Goal: Navigation & Orientation: Find specific page/section

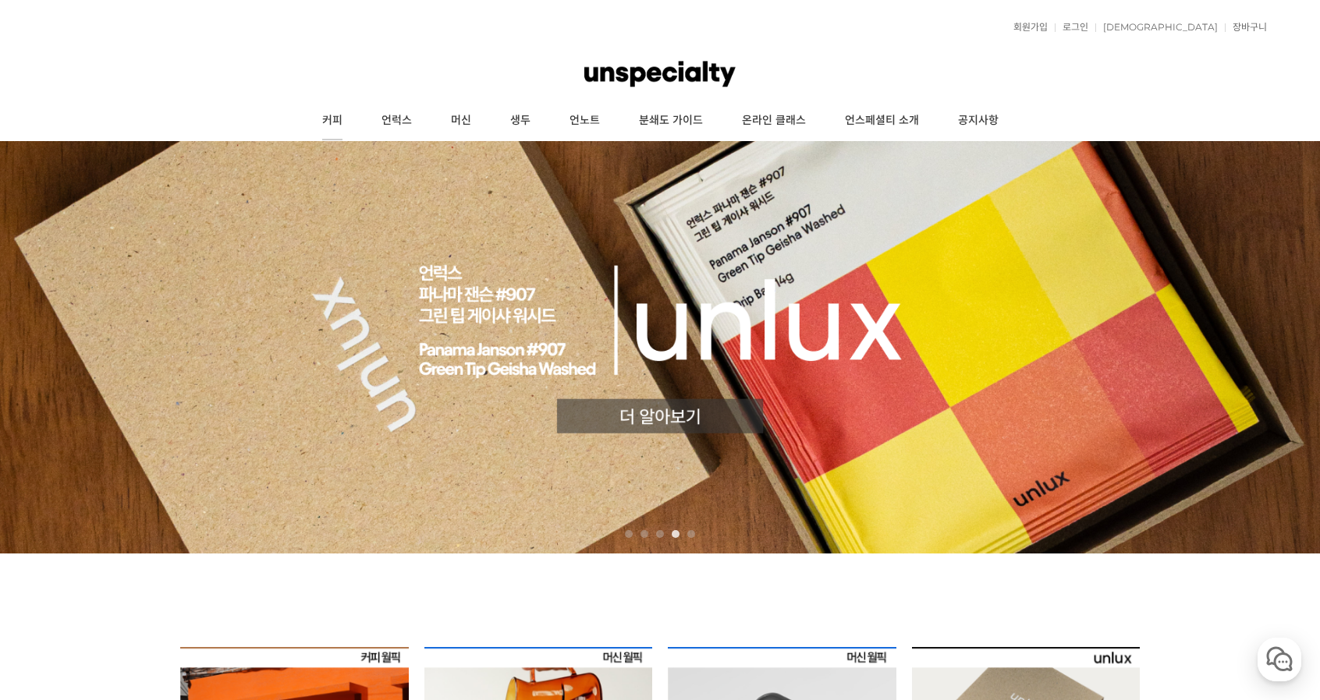
click at [339, 122] on link "커피" at bounding box center [332, 120] width 59 height 39
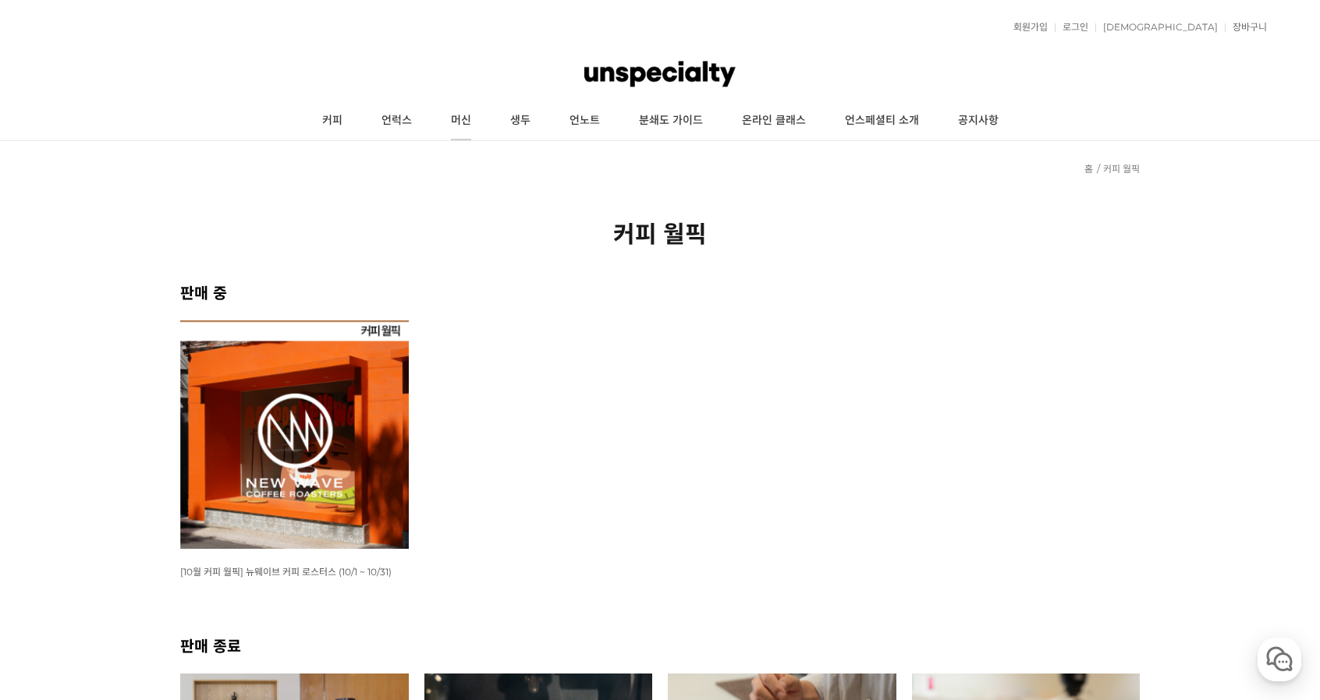
click at [456, 113] on link "머신" at bounding box center [460, 120] width 59 height 39
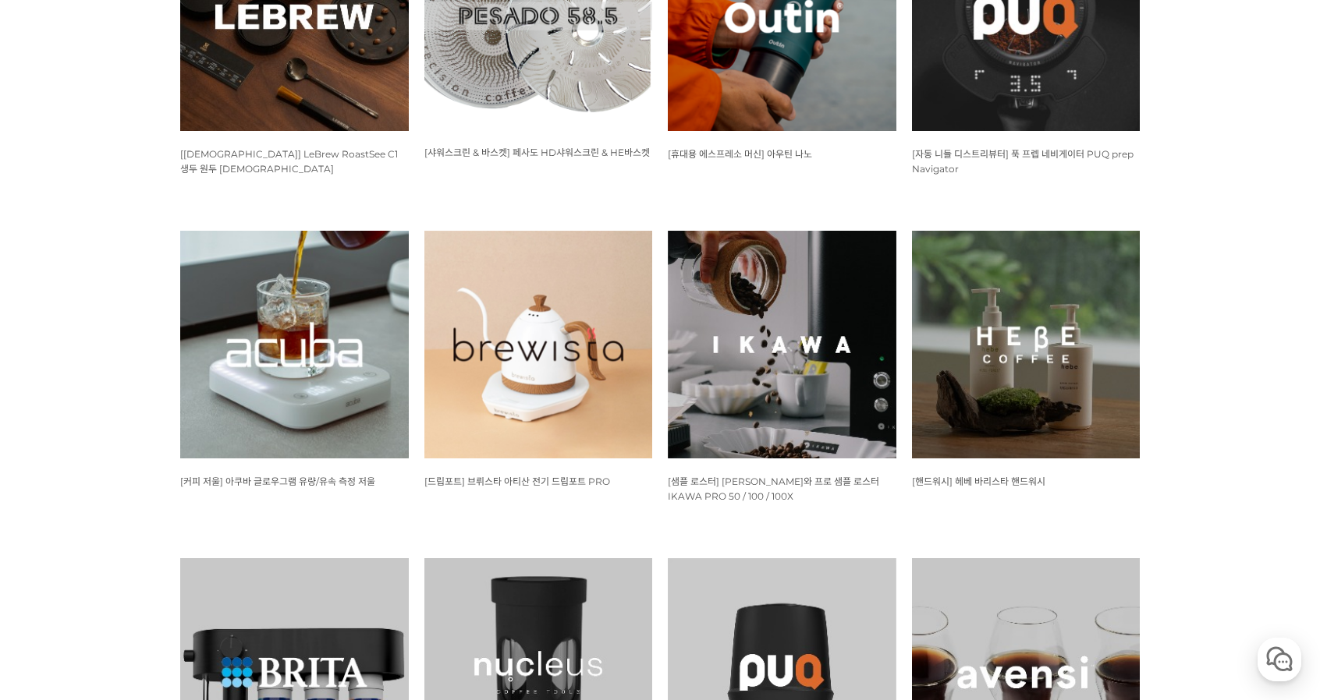
scroll to position [831, 0]
